Goal: Find specific page/section: Find specific page/section

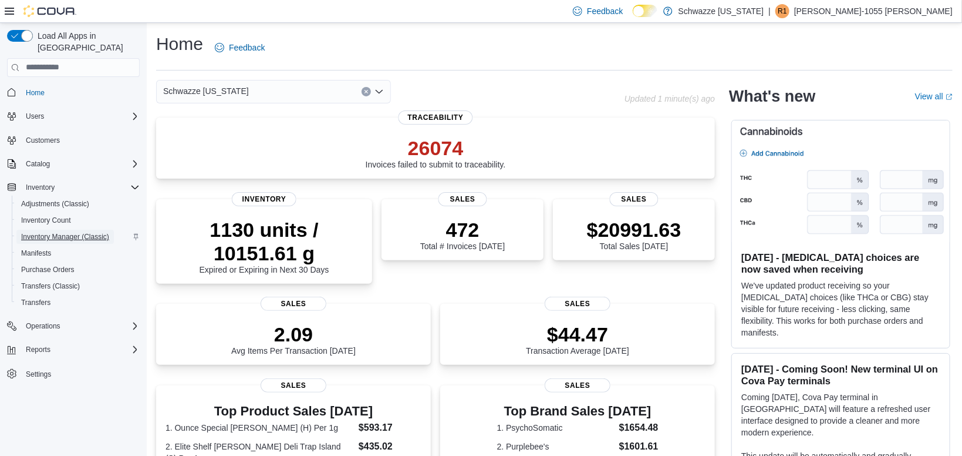
click at [96, 232] on span "Inventory Manager (Classic)" at bounding box center [65, 236] width 88 height 9
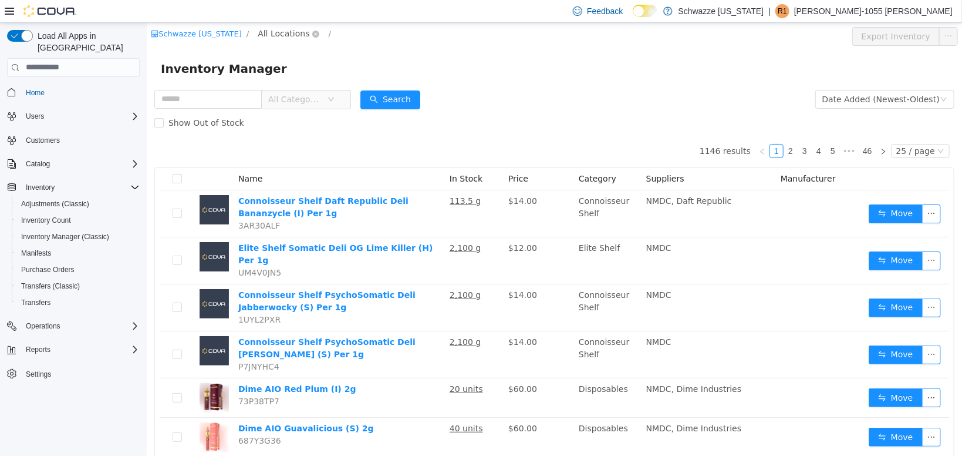
click at [276, 36] on span "All Locations" at bounding box center [283, 32] width 52 height 13
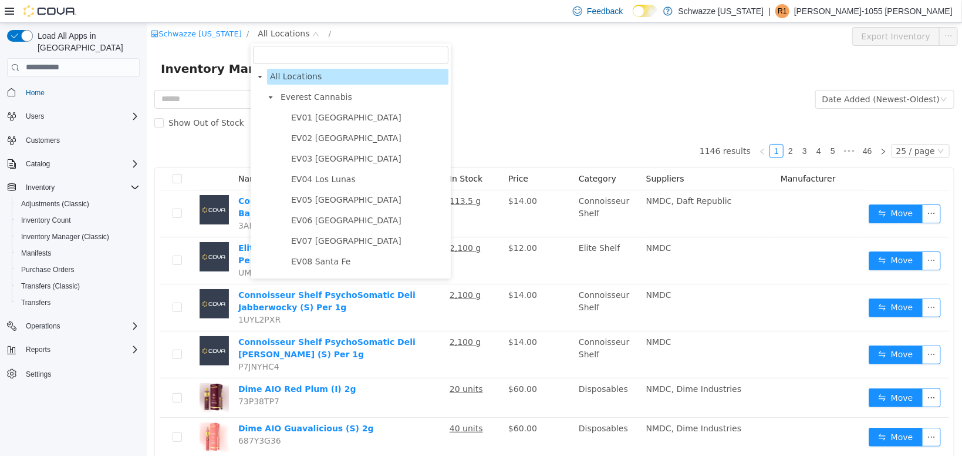
click at [268, 98] on icon "icon: caret-down" at bounding box center [270, 97] width 6 height 6
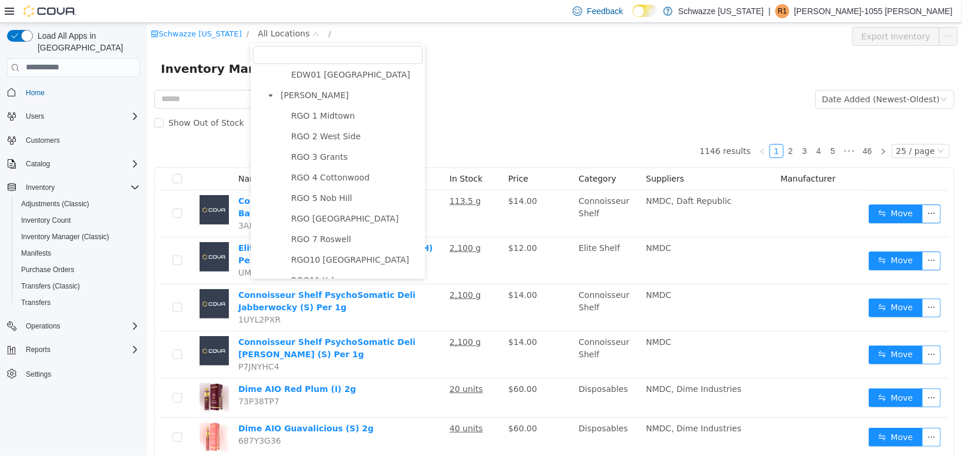
scroll to position [66, 0]
click at [308, 233] on span "RGO 7 Roswell" at bounding box center [321, 235] width 60 height 9
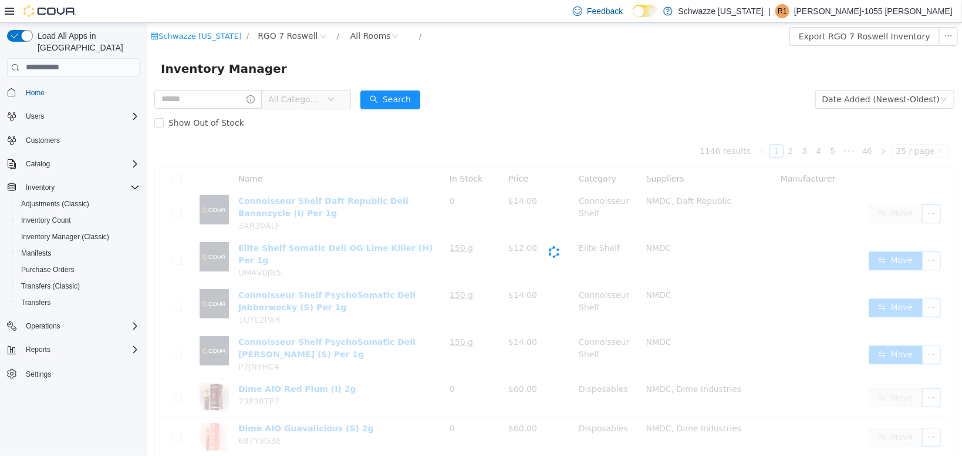
click at [531, 121] on div "Show Out of Stock" at bounding box center [554, 121] width 800 height 23
